Goal: Information Seeking & Learning: Learn about a topic

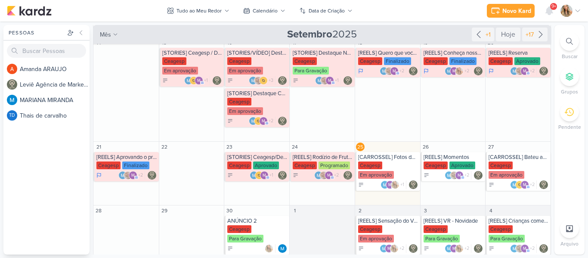
scroll to position [194, 0]
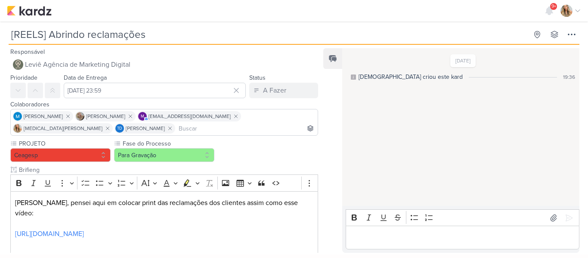
click at [585, 67] on div "Responsável Leviê Agência de Marketing Digital Nenhum contato encontrado create…" at bounding box center [294, 149] width 588 height 209
click at [582, 86] on div "Responsável Leviê Agência de Marketing Digital Nenhum contato encontrado create…" at bounding box center [294, 149] width 588 height 209
click at [84, 229] on link "https://www.instagram.com/reel/DGx6r0Mxx8-/?igsh=ZmN1eDlndXBudDMz" at bounding box center [49, 233] width 69 height 9
click at [329, 161] on div "Feed Solte o email para atrelar ao kard" at bounding box center [332, 150] width 19 height 204
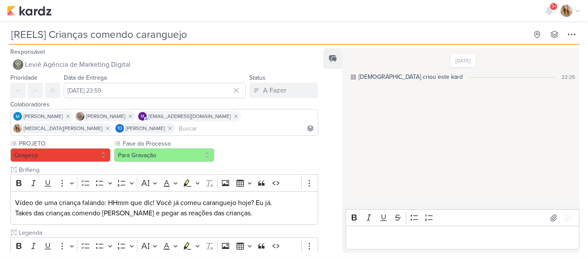
click at [583, 155] on div "Responsável Leviê Agência de Marketing Digital Nenhum contato encontrado create…" at bounding box center [294, 149] width 588 height 209
click at [581, 143] on div "Responsável Leviê Agência de Marketing Digital Nenhum contato encontrado create…" at bounding box center [294, 149] width 588 height 209
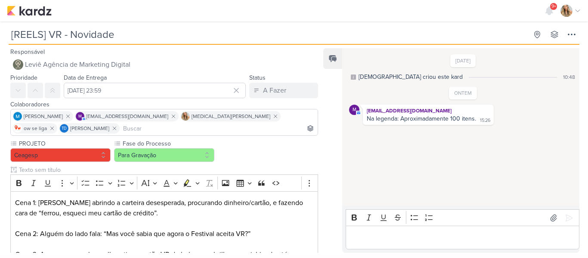
click at [329, 123] on div "Feed Solte o email para atrelar ao kard" at bounding box center [332, 150] width 19 height 204
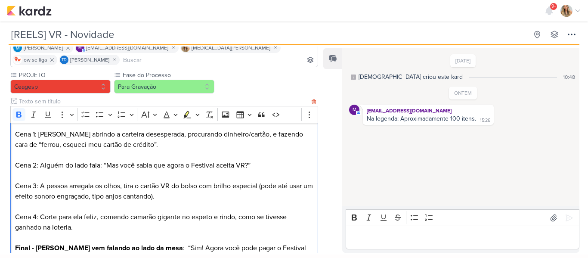
scroll to position [79, 0]
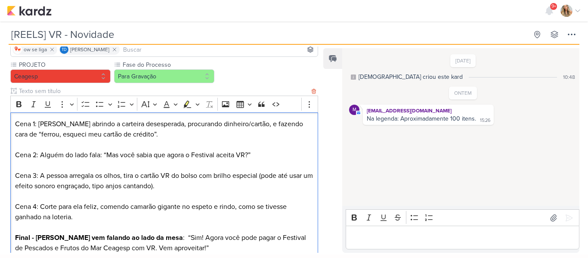
click at [117, 145] on p "Editor editing area: main" at bounding box center [164, 144] width 298 height 10
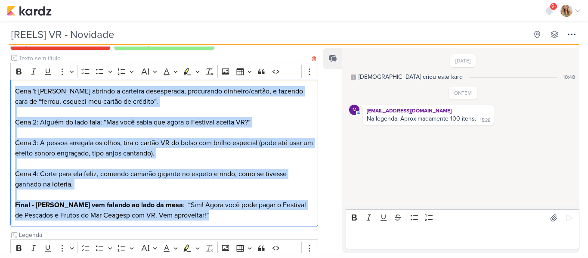
scroll to position [145, 0]
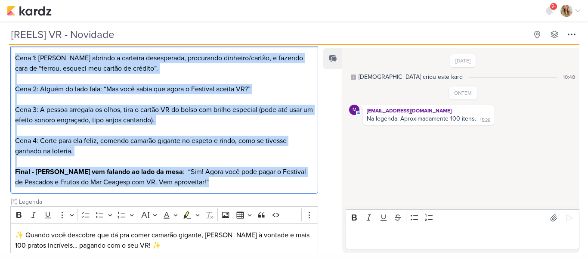
drag, startPoint x: 15, startPoint y: 125, endPoint x: 202, endPoint y: 181, distance: 195.4
click at [202, 181] on div "Cena 1: Pessoa abrindo a carteira desesperada, procurando dinheiro/cartão, e fa…" at bounding box center [164, 120] width 308 height 148
copy div "Cena 1: Pessoa abrindo a carteira desesperada, procurando dinheiro/cartão, e fa…"
click at [273, 85] on p "Cena 2: Alguém do lado fala: “Mas você sabia que agora o Festival aceita VR?”" at bounding box center [164, 89] width 298 height 10
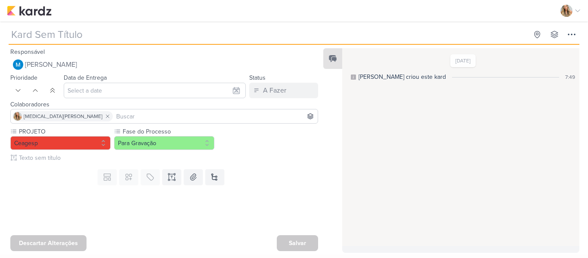
type input "ANÚNCIO 2"
type input "[DATE] 23:59"
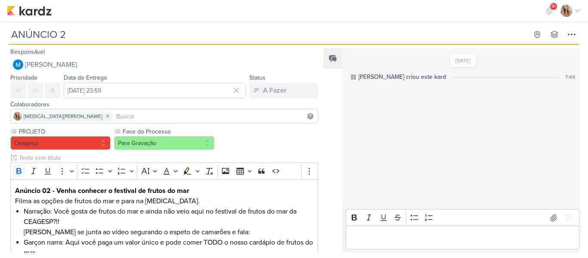
click at [324, 182] on div "Feed Solte o email para atrelar ao kard" at bounding box center [332, 150] width 19 height 204
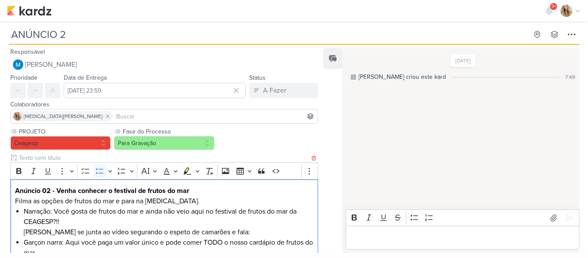
click at [289, 211] on span "Narração: Você gosta de frutos do mar e ainda não veio aqui no festival de frut…" at bounding box center [160, 216] width 273 height 19
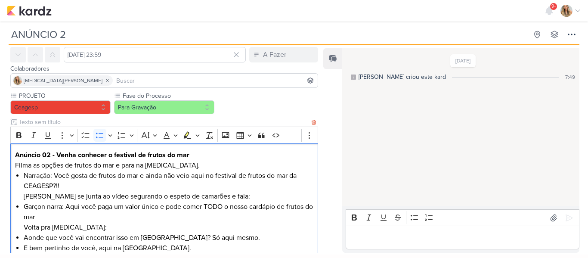
scroll to position [56, 0]
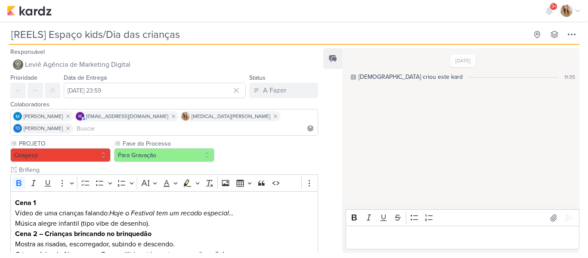
click at [332, 167] on div "Feed Solte o email para atrelar ao kard" at bounding box center [332, 150] width 19 height 204
drag, startPoint x: 587, startPoint y: 86, endPoint x: 587, endPoint y: 188, distance: 102.4
click at [587, 188] on div "Responsável Leviê Agência de Marketing Digital Nenhum contato encontrado create…" at bounding box center [294, 149] width 588 height 209
click at [333, 214] on div "Feed Solte o email para atrelar ao kard" at bounding box center [332, 150] width 19 height 204
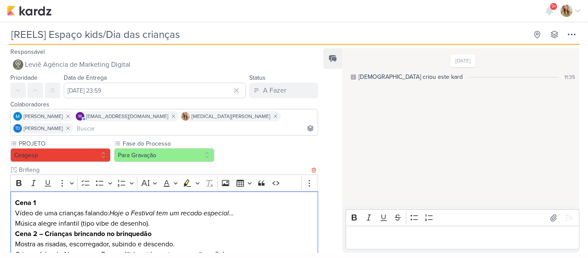
click at [219, 212] on p "Cena 1 Vídeo de uma crianças falando: Hoje o Festival tem um recado especial… M…" at bounding box center [164, 212] width 298 height 31
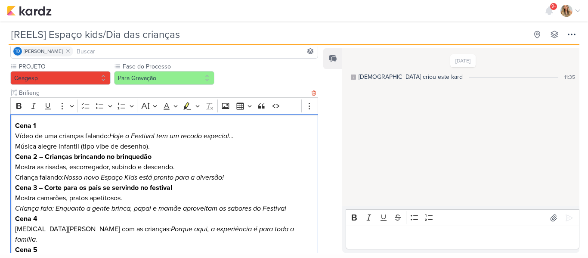
scroll to position [87, 0]
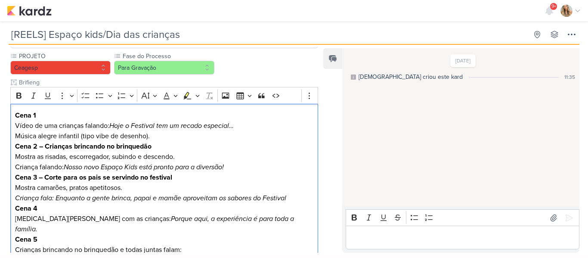
click at [323, 155] on div "Feed Solte o email para atrelar ao kard" at bounding box center [332, 150] width 19 height 204
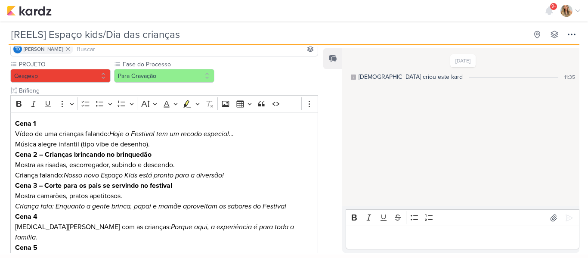
scroll to position [40, 0]
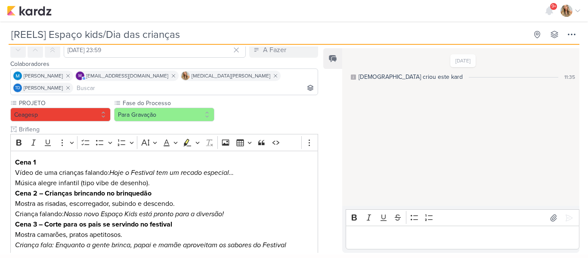
click at [383, 21] on div "9+ Centro de Notificações somente não lidas marcar todas como lidas" at bounding box center [294, 11] width 574 height 22
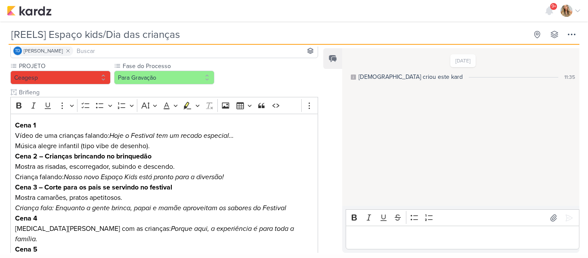
scroll to position [86, 0]
